Goal: Use online tool/utility: Utilize a website feature to perform a specific function

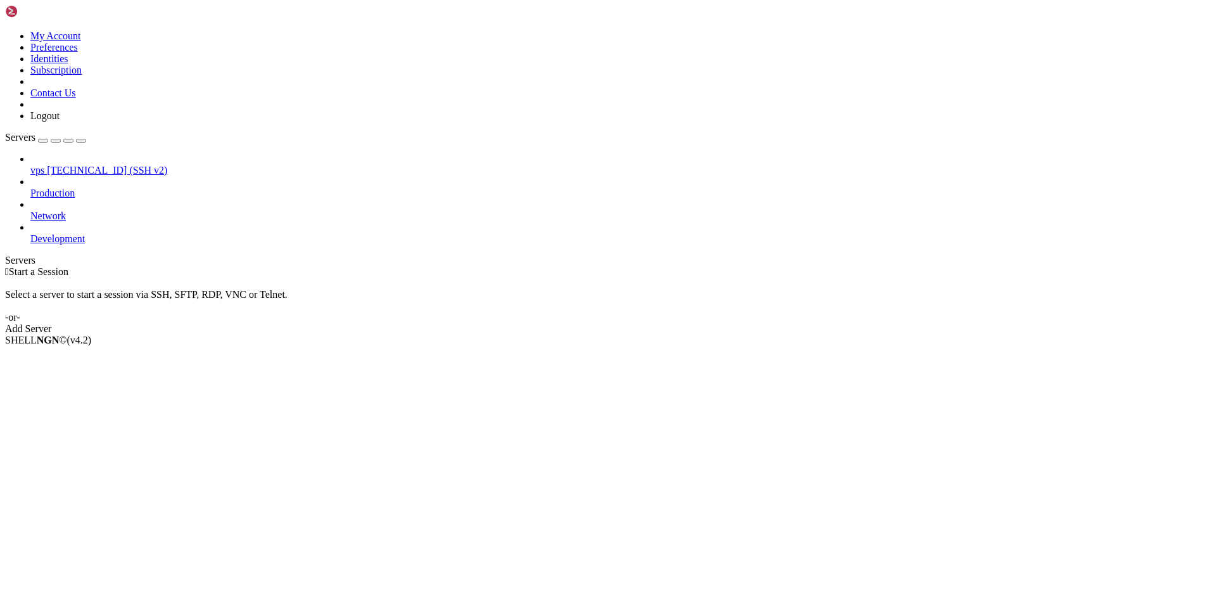
click at [94, 165] on span "[TECHNICAL_ID] (SSH v2)" at bounding box center [107, 170] width 120 height 11
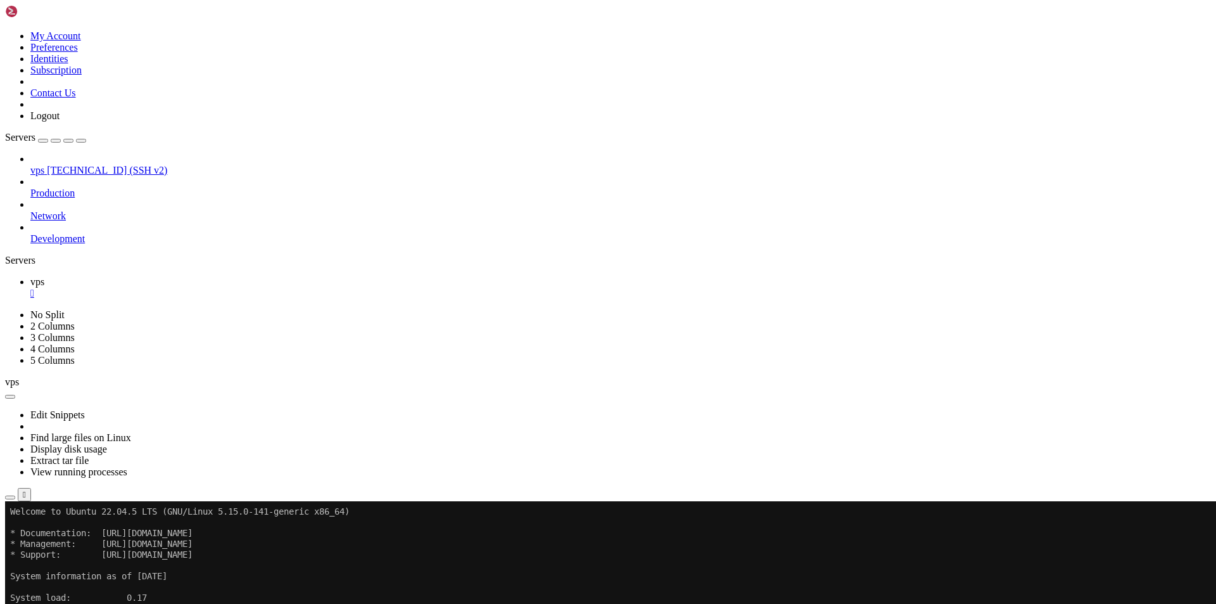
click at [204, 288] on div "" at bounding box center [620, 293] width 1181 height 11
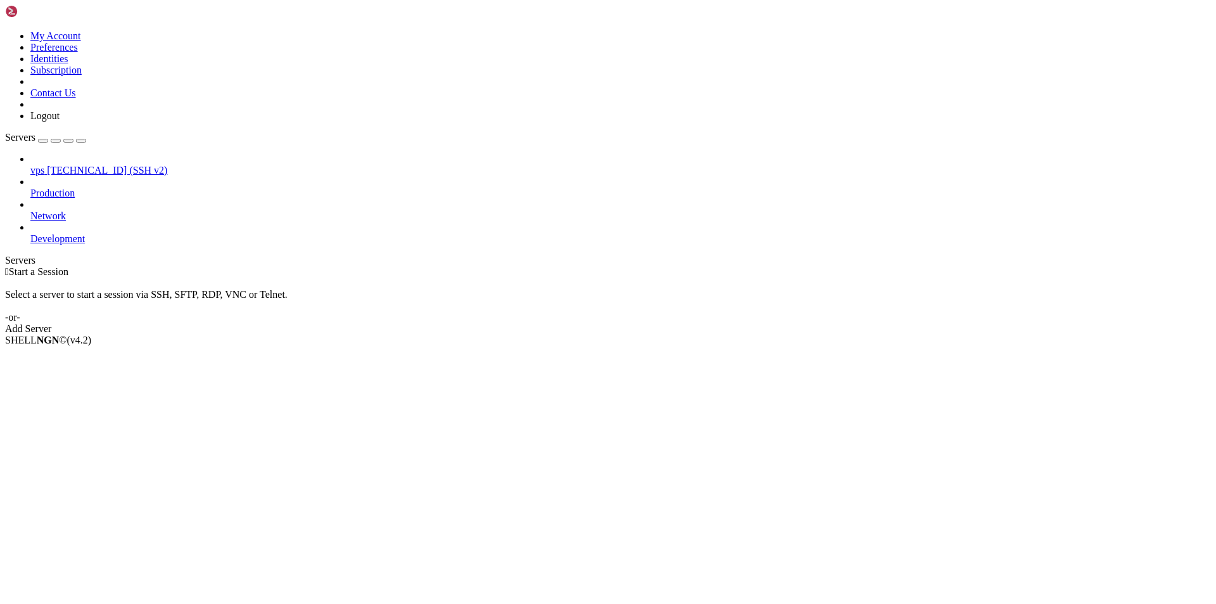
click at [108, 165] on span "[TECHNICAL_ID] (SSH v2)" at bounding box center [107, 170] width 120 height 11
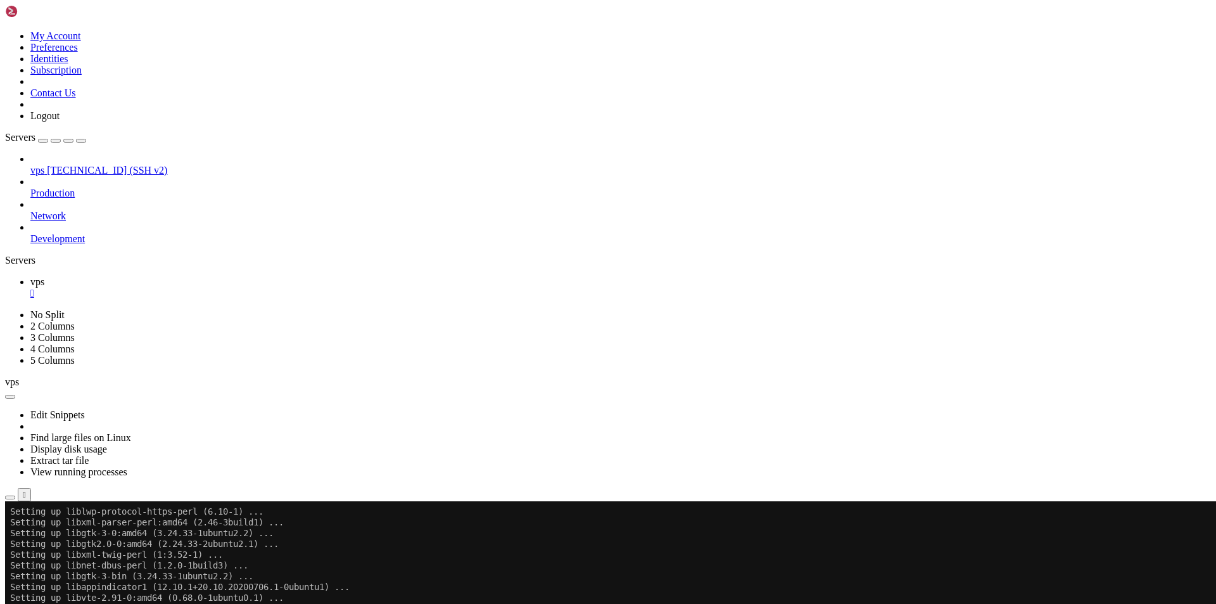
scroll to position [7087, 0]
click at [248, 388] on div "Edit Snippets Find large files on Linux Display disk usage Extract tar file Vie…" at bounding box center [608, 444] width 1206 height 113
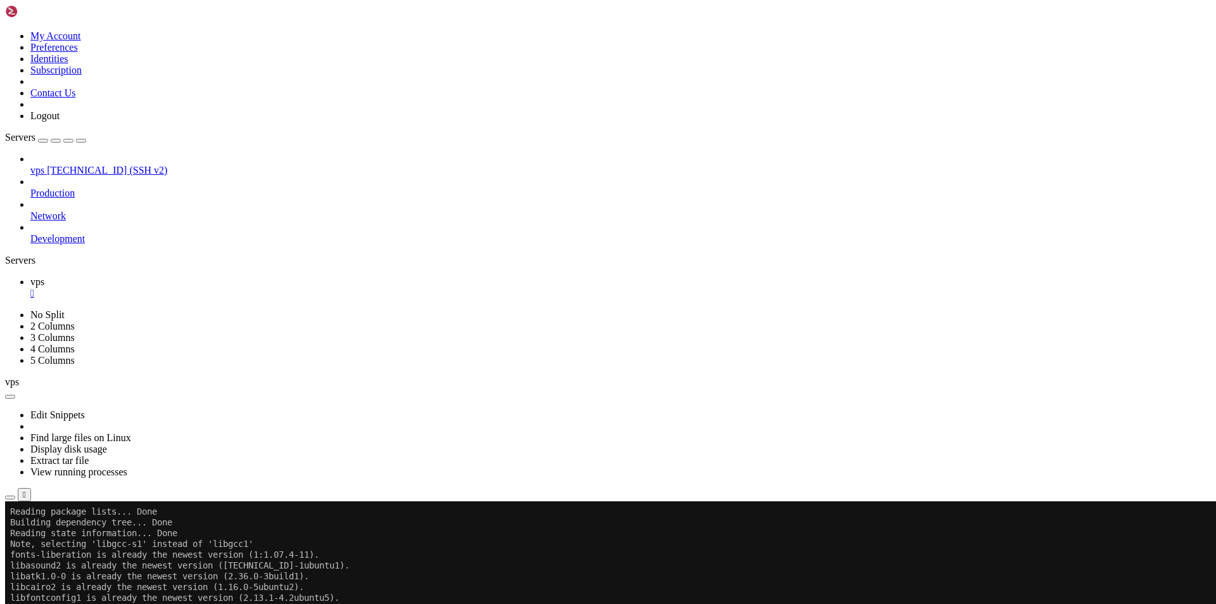
scroll to position [8412, 0]
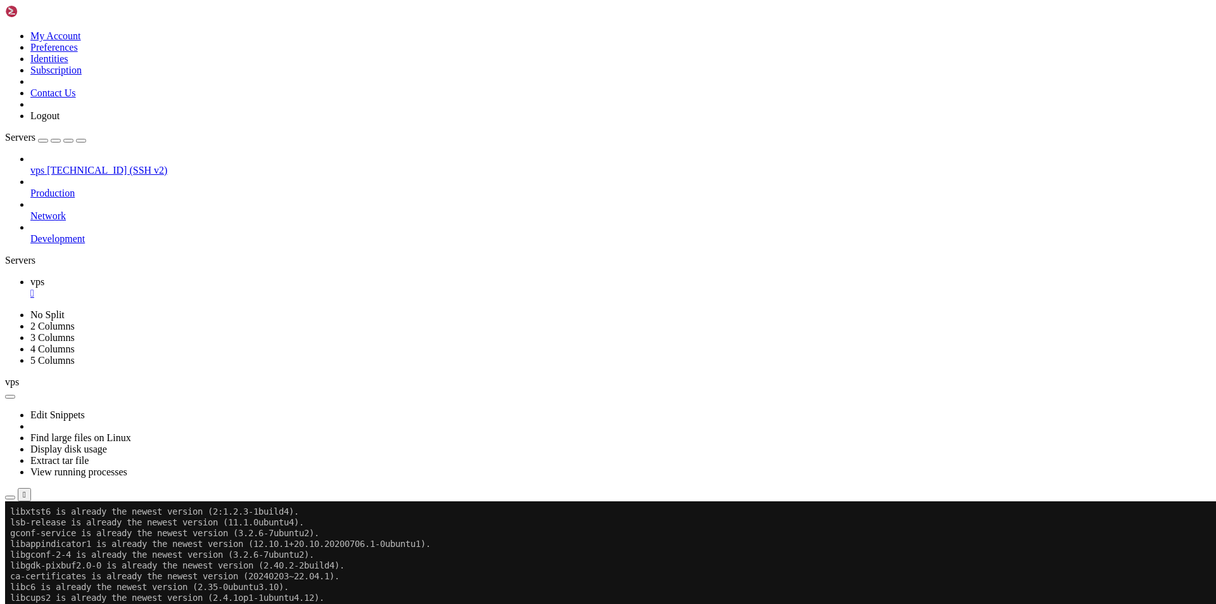
drag, startPoint x: 48, startPoint y: 845, endPoint x: 235, endPoint y: 845, distance: 187.5
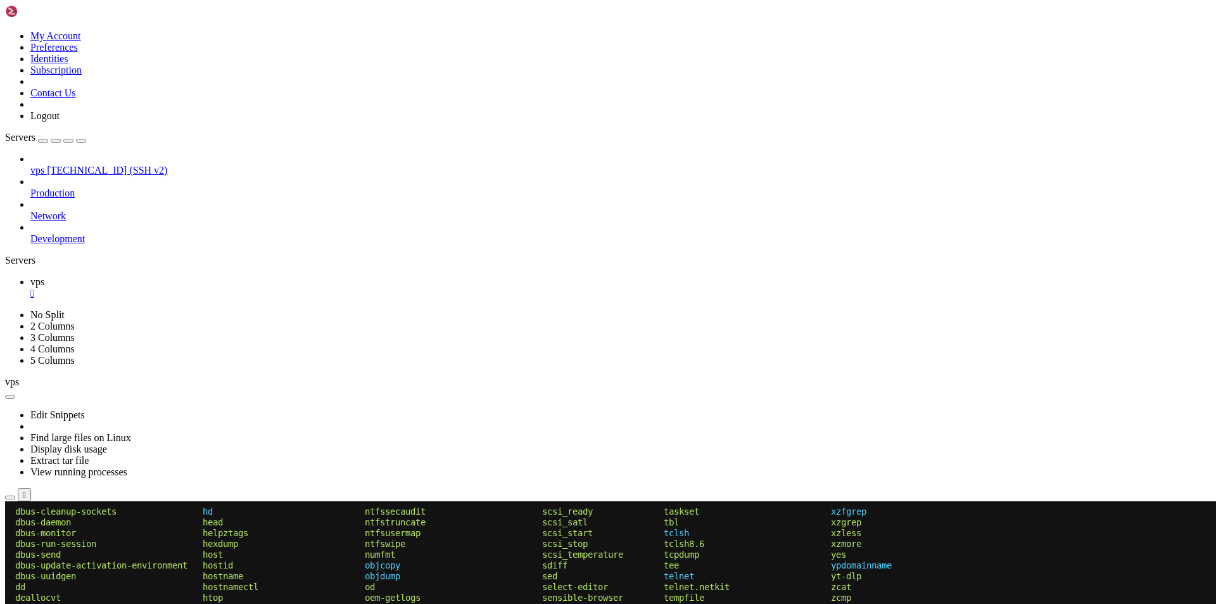
scroll to position [10652, 0]
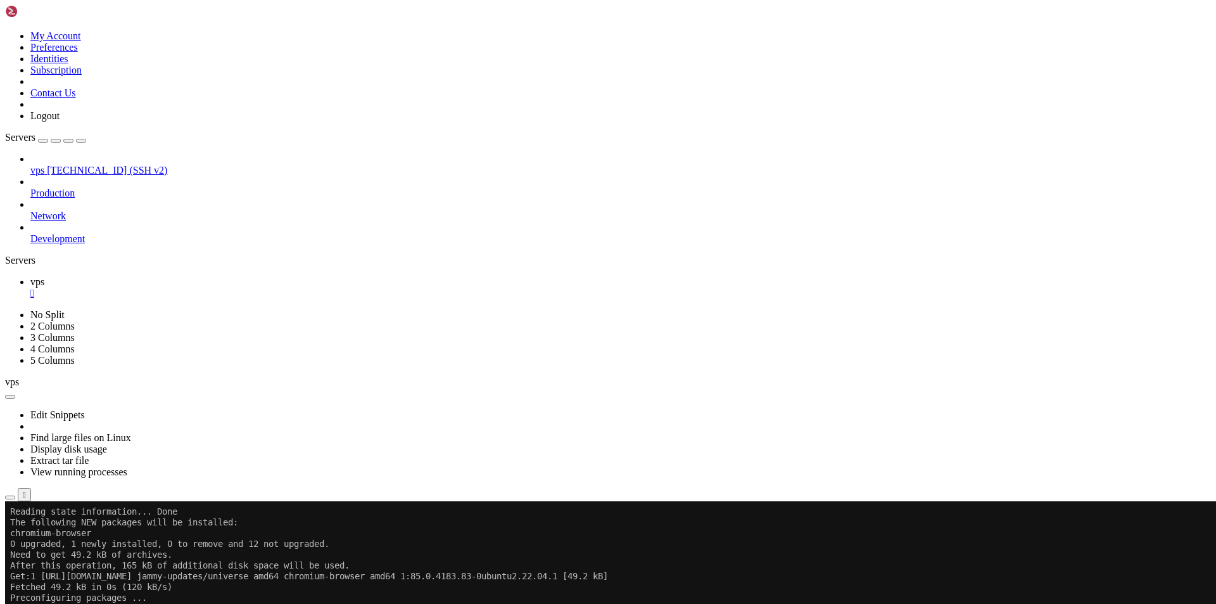
scroll to position [11223, 0]
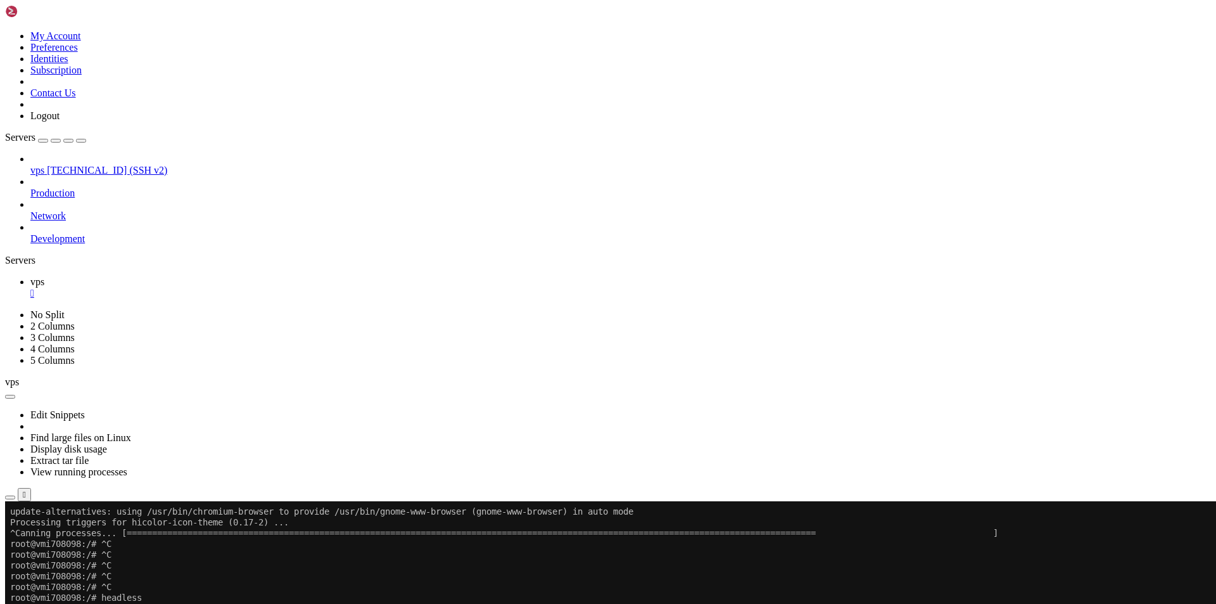
drag, startPoint x: 313, startPoint y: 856, endPoint x: 618, endPoint y: 849, distance: 305.5
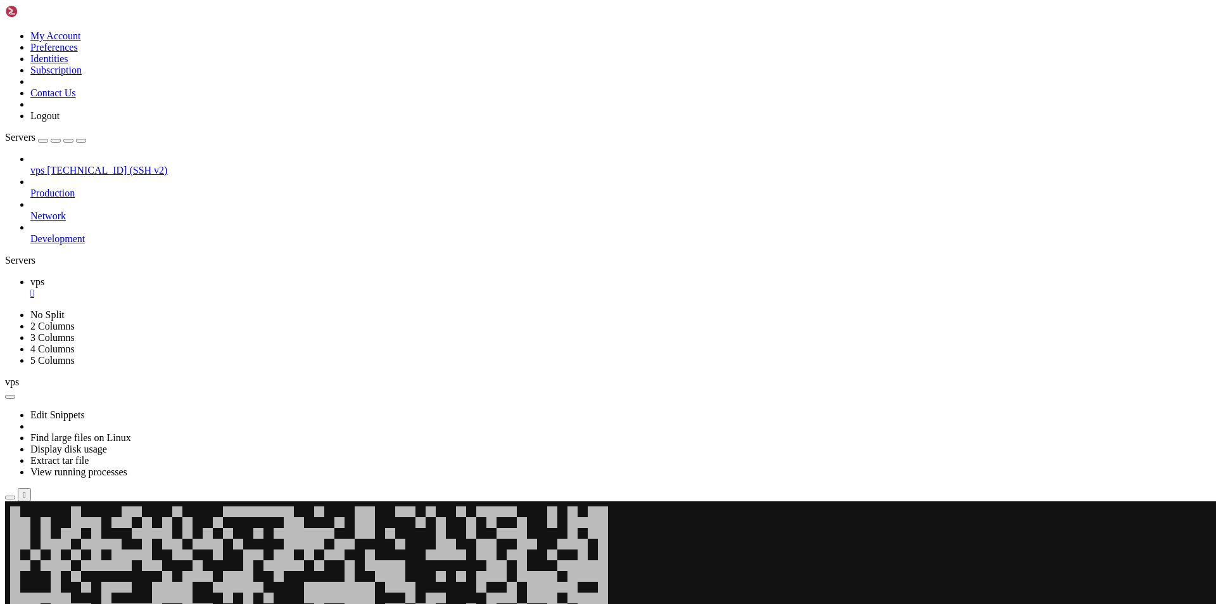
scroll to position [12892, 0]
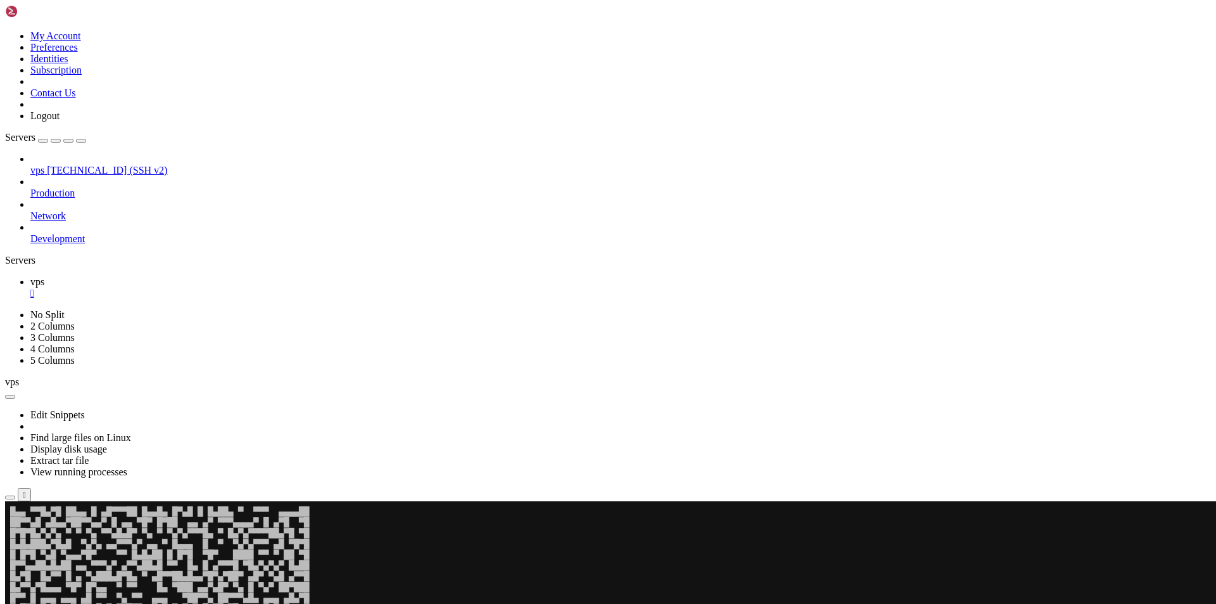
scroll to position [13485, 0]
